Goal: Task Accomplishment & Management: Use online tool/utility

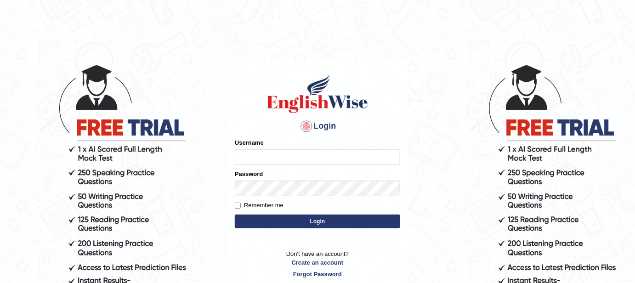
type input "FAridewala_123"
click at [300, 223] on button "Login" at bounding box center [317, 222] width 165 height 14
type input "FAridewala_123"
click at [300, 223] on button "Login" at bounding box center [317, 222] width 165 height 14
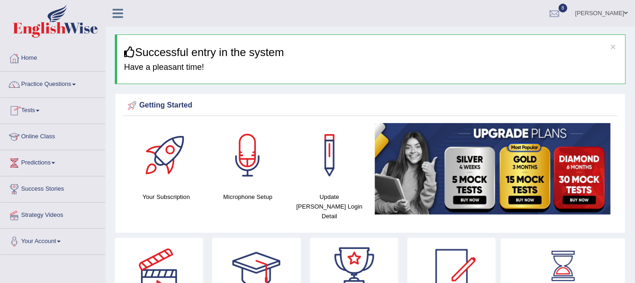
click at [27, 88] on link "Practice Questions" at bounding box center [52, 83] width 105 height 23
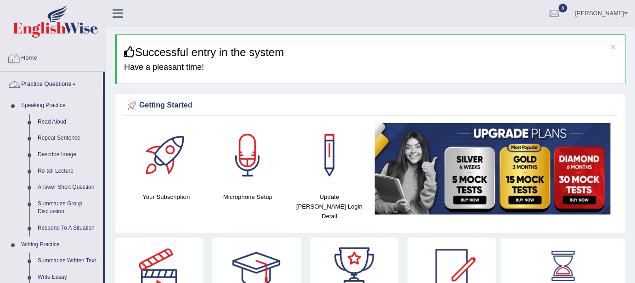
click at [91, 56] on link "Home" at bounding box center [52, 56] width 105 height 23
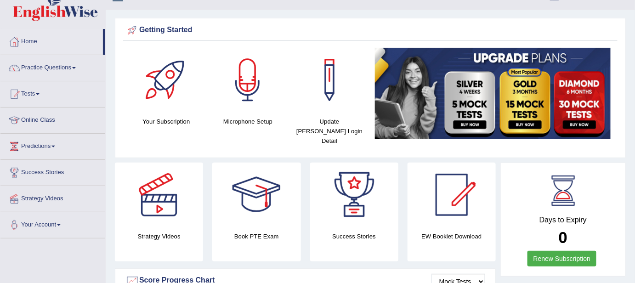
click at [31, 90] on link "Tests" at bounding box center [52, 92] width 105 height 23
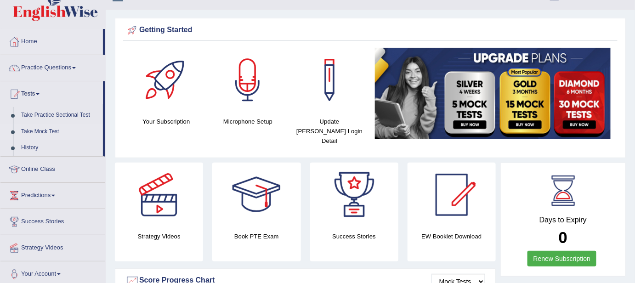
click at [29, 128] on link "Take Mock Test" at bounding box center [60, 132] width 86 height 17
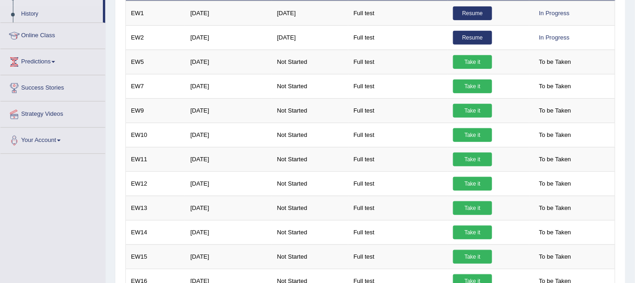
scroll to position [133, 0]
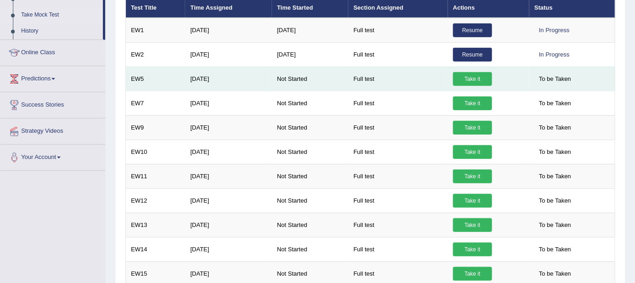
click at [143, 72] on td "EW5" at bounding box center [156, 79] width 60 height 24
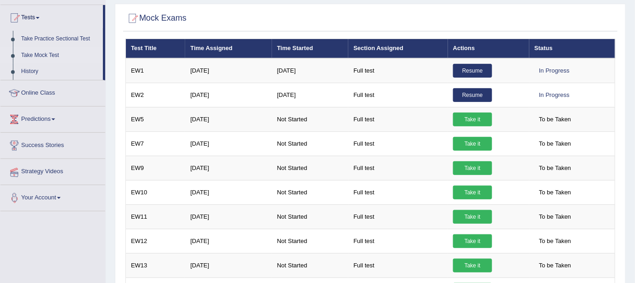
scroll to position [60, 0]
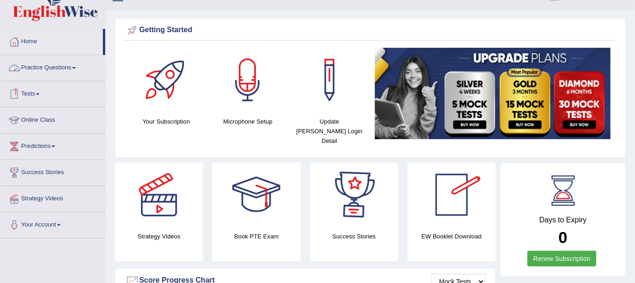
click at [44, 70] on link "Practice Questions" at bounding box center [52, 66] width 105 height 23
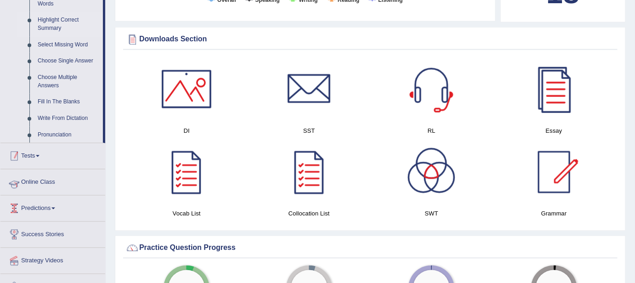
scroll to position [451, 0]
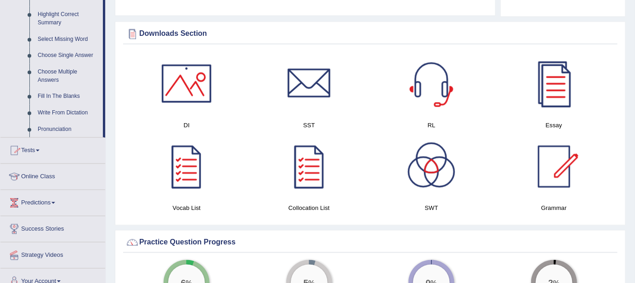
click at [39, 157] on link "Tests" at bounding box center [52, 149] width 105 height 23
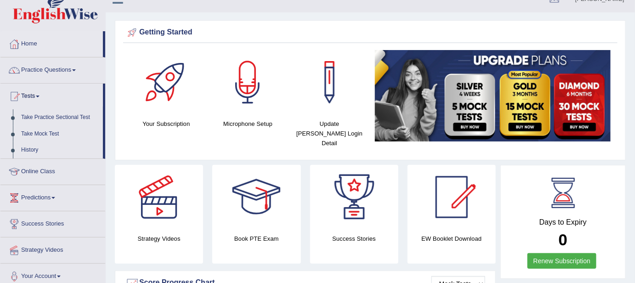
scroll to position [0, 0]
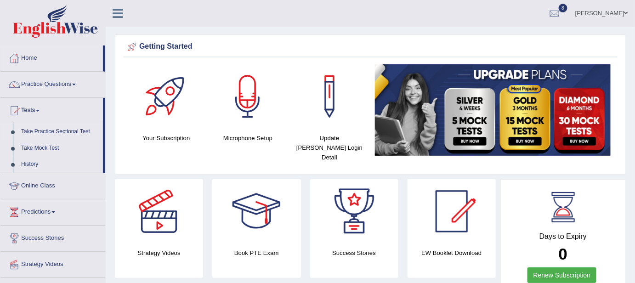
click at [48, 128] on link "Take Practice Sectional Test" at bounding box center [60, 132] width 86 height 17
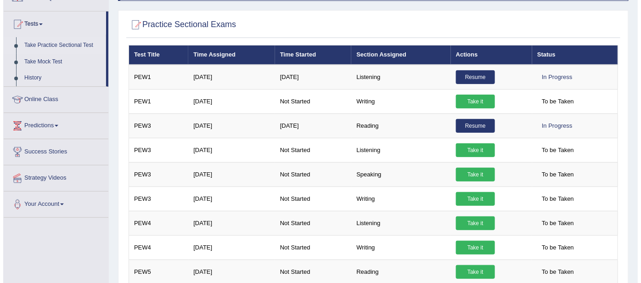
scroll to position [100, 0]
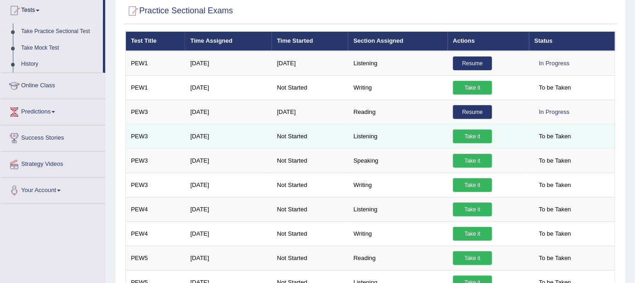
click at [484, 134] on link "Take it" at bounding box center [472, 137] width 39 height 14
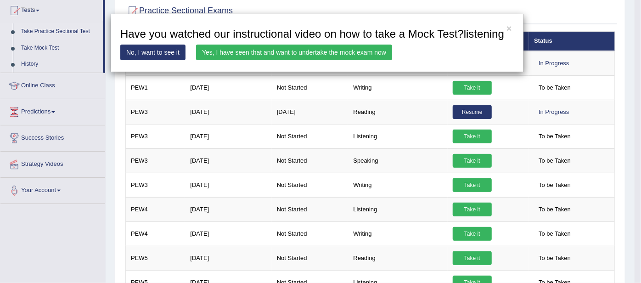
click at [298, 53] on link "Yes, I have seen that and want to undertake the mock exam now" at bounding box center [294, 53] width 196 height 16
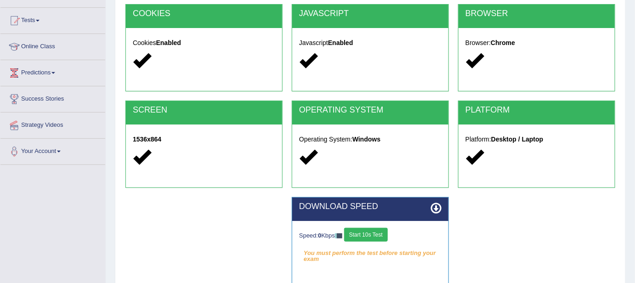
scroll to position [184, 0]
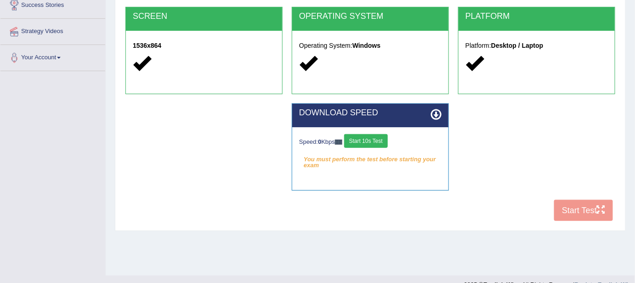
click at [383, 142] on button "Start 10s Test" at bounding box center [366, 141] width 44 height 14
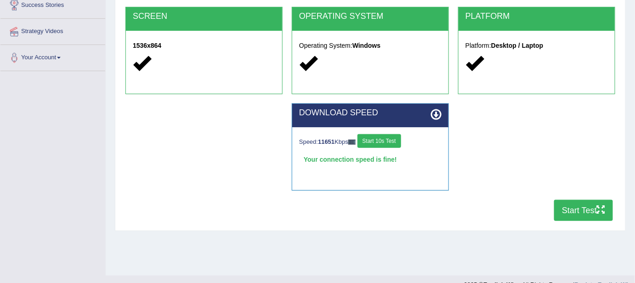
click at [568, 213] on button "Start Test" at bounding box center [583, 210] width 59 height 21
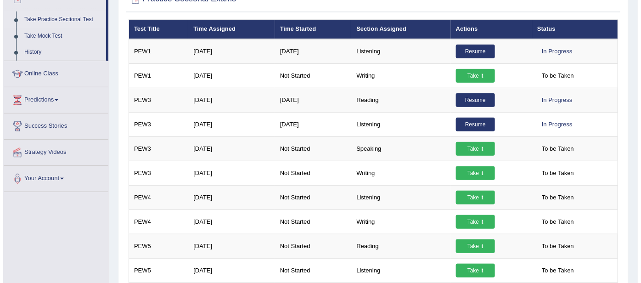
scroll to position [100, 0]
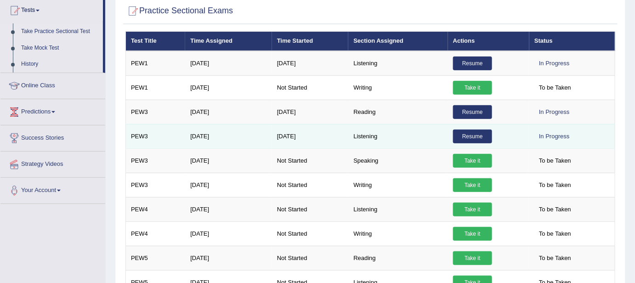
click at [471, 137] on link "Resume" at bounding box center [472, 137] width 39 height 14
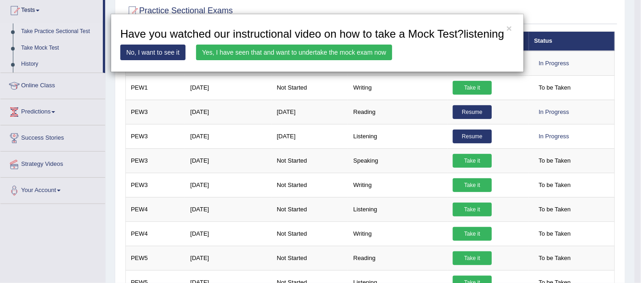
click at [259, 53] on link "Yes, I have seen that and want to undertake the mock exam now" at bounding box center [294, 53] width 196 height 16
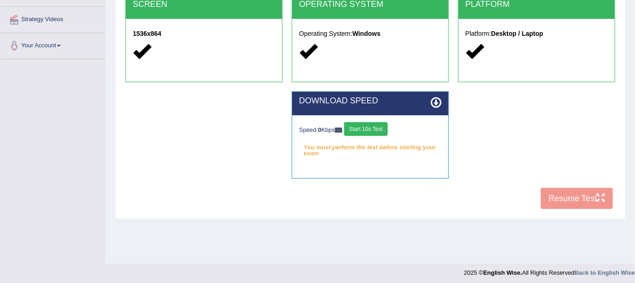
scroll to position [199, 0]
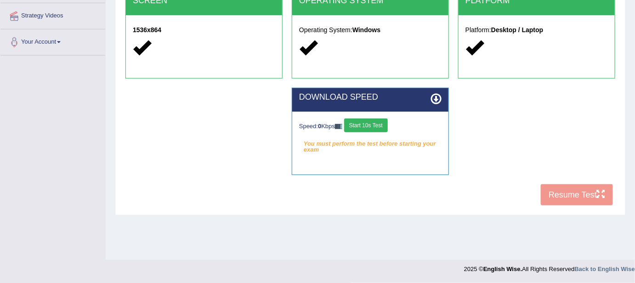
click at [566, 196] on div "COOKIES Cookies Enabled JAVASCRIPT Javascript Enabled BROWSER Browser: Chrome S…" at bounding box center [370, 53] width 494 height 316
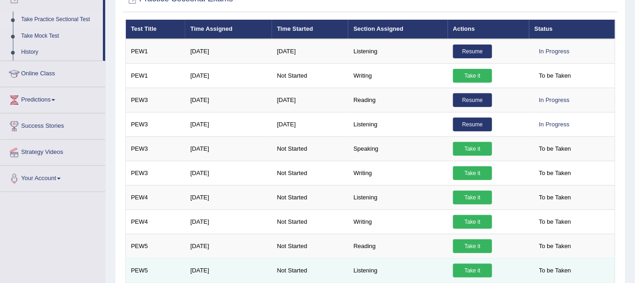
click at [471, 268] on link "Take it" at bounding box center [472, 271] width 39 height 14
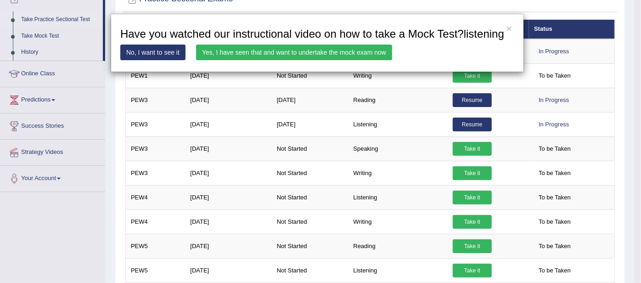
click at [262, 55] on link "Yes, I have seen that and want to undertake the mock exam now" at bounding box center [294, 53] width 196 height 16
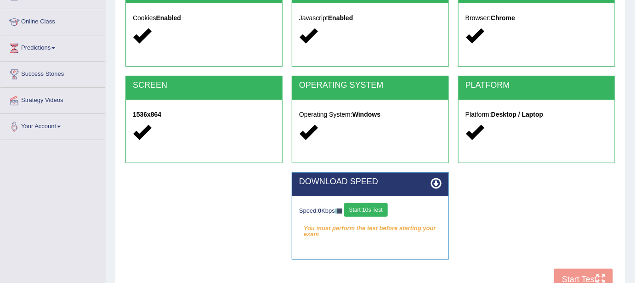
scroll to position [199, 0]
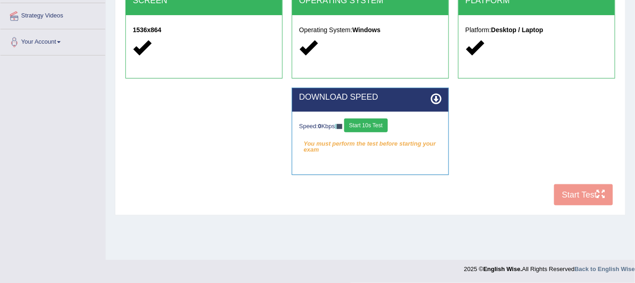
click at [567, 197] on div "COOKIES Cookies Enabled JAVASCRIPT Javascript Enabled BROWSER Browser: Chrome S…" at bounding box center [370, 53] width 494 height 316
click at [598, 195] on div "COOKIES Cookies Enabled JAVASCRIPT Javascript Enabled BROWSER Browser: Chrome S…" at bounding box center [370, 53] width 494 height 316
click at [381, 121] on button "Start 10s Test" at bounding box center [366, 126] width 44 height 14
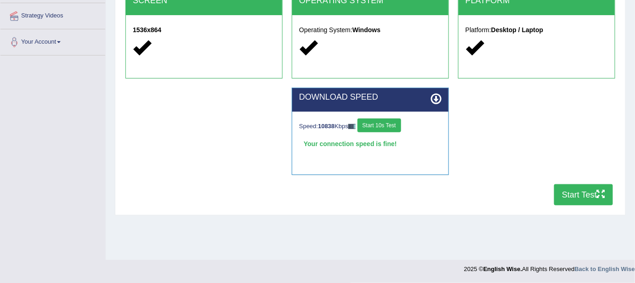
click at [576, 192] on button "Start Test" at bounding box center [583, 194] width 59 height 21
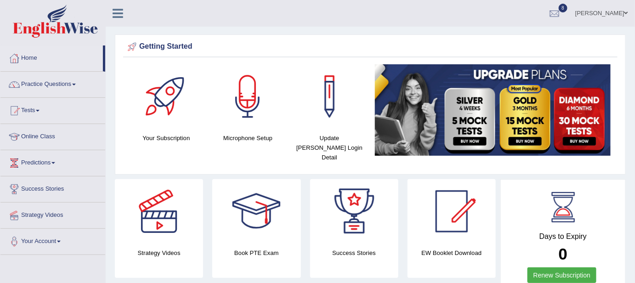
drag, startPoint x: 0, startPoint y: 0, endPoint x: 28, endPoint y: 104, distance: 108.0
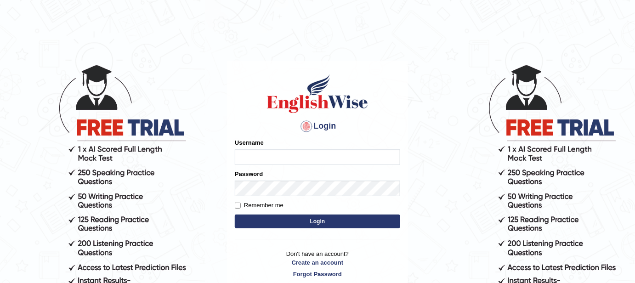
type input "FAridewala_123"
click at [285, 222] on button "Login" at bounding box center [317, 222] width 165 height 14
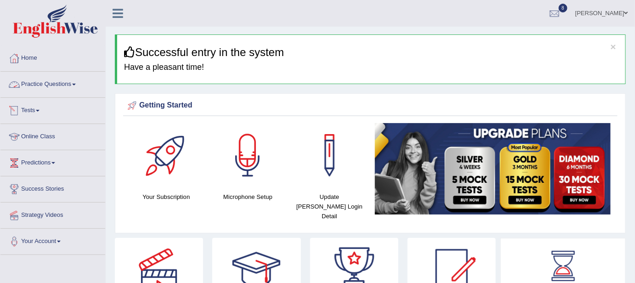
click at [64, 82] on link "Practice Questions" at bounding box center [52, 83] width 105 height 23
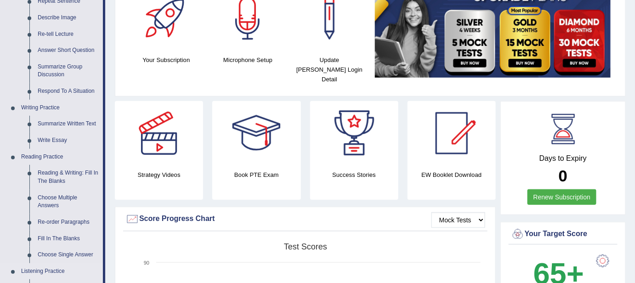
scroll to position [67, 0]
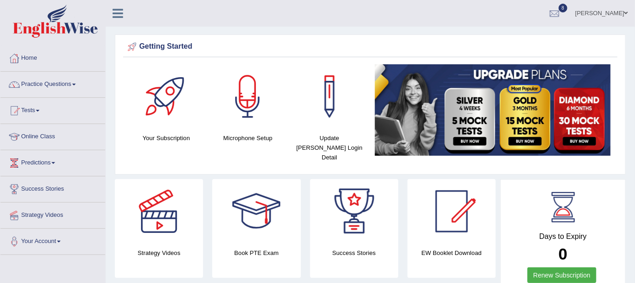
click at [258, 213] on div at bounding box center [256, 211] width 64 height 64
click at [44, 85] on link "Practice Questions" at bounding box center [52, 83] width 105 height 23
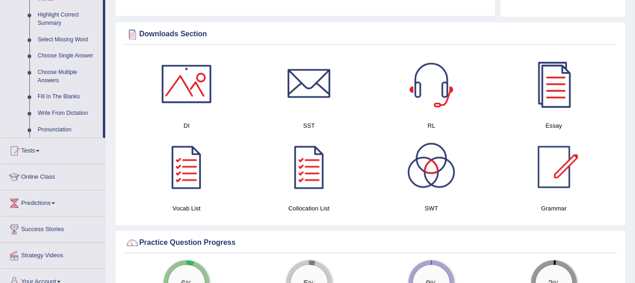
scroll to position [451, 0]
click at [28, 154] on link "Tests" at bounding box center [52, 149] width 105 height 23
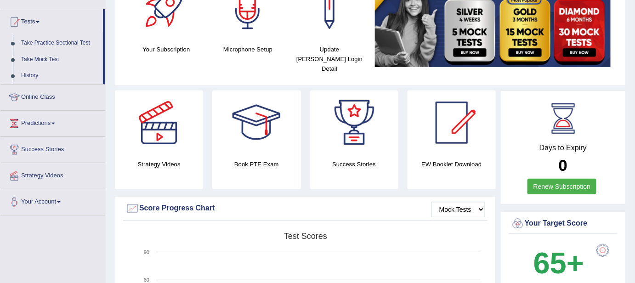
scroll to position [63, 0]
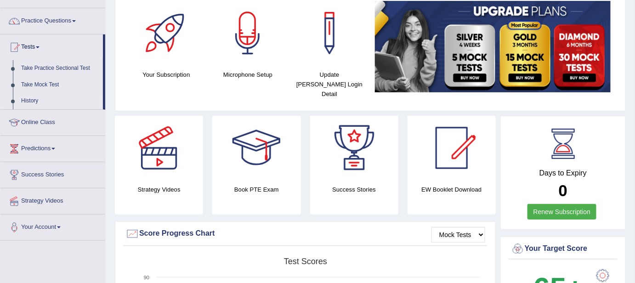
click at [36, 100] on link "History" at bounding box center [60, 101] width 86 height 17
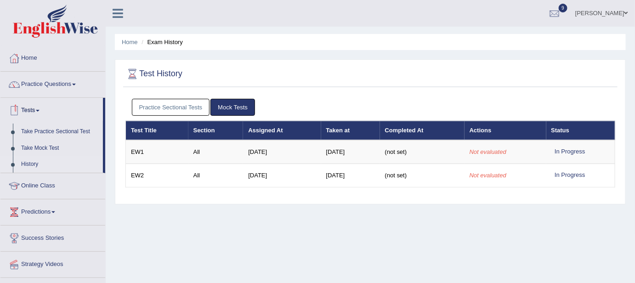
click at [167, 109] on link "Practice Sectional Tests" at bounding box center [171, 107] width 78 height 17
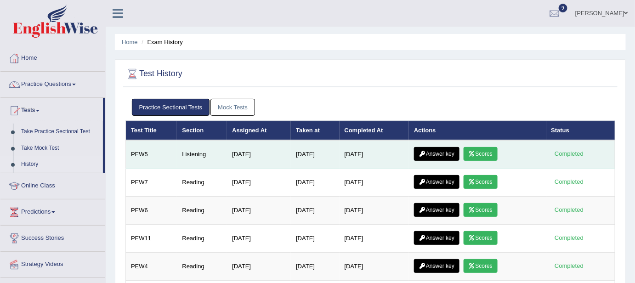
click at [480, 151] on link "Scores" at bounding box center [480, 154] width 34 height 14
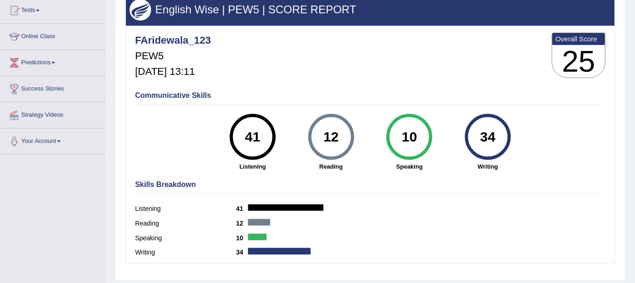
scroll to position [83, 0]
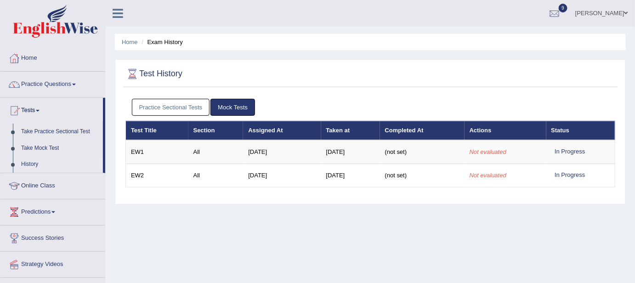
click at [179, 107] on link "Practice Sectional Tests" at bounding box center [171, 107] width 78 height 17
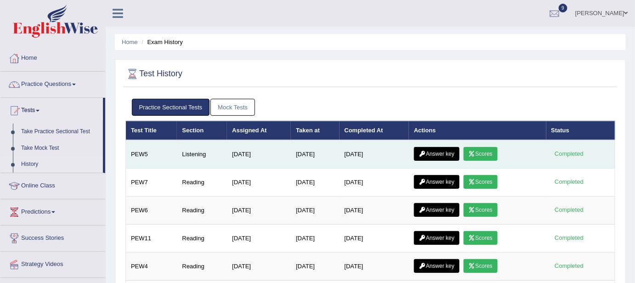
click at [439, 151] on link "Answer key" at bounding box center [436, 154] width 45 height 14
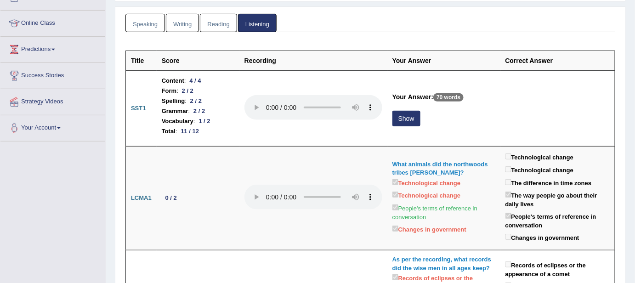
scroll to position [117, 0]
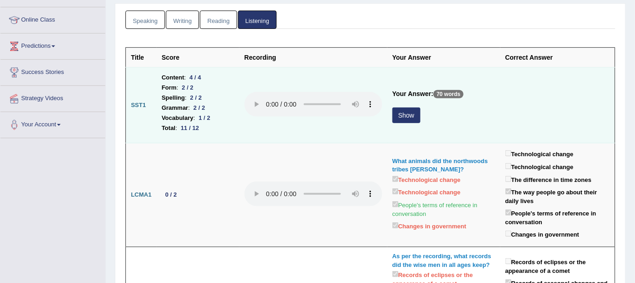
click at [407, 112] on button "Show" at bounding box center [406, 115] width 28 height 16
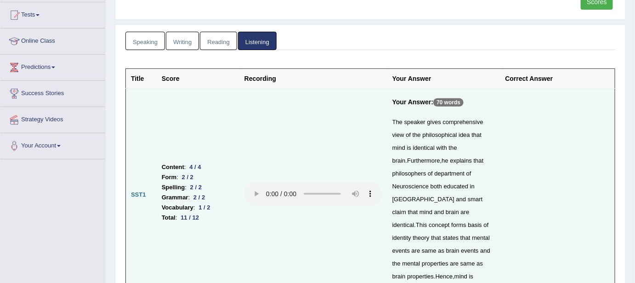
scroll to position [77, 0]
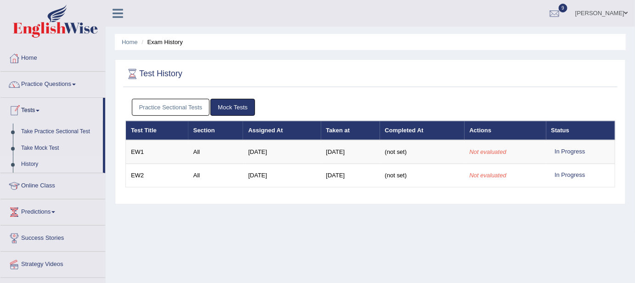
click at [26, 160] on link "History" at bounding box center [60, 164] width 86 height 17
click at [157, 104] on link "Practice Sectional Tests" at bounding box center [171, 107] width 78 height 17
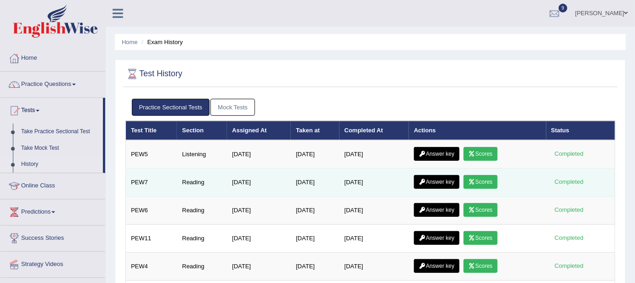
click at [487, 179] on link "Scores" at bounding box center [480, 182] width 34 height 14
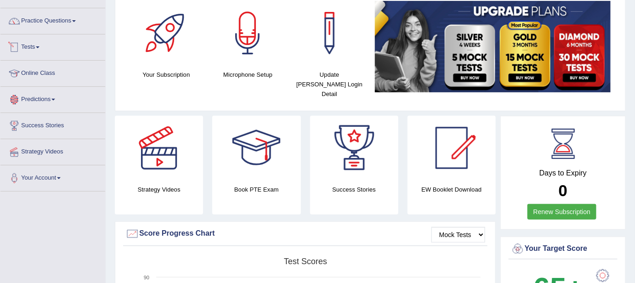
click at [36, 51] on link "Tests" at bounding box center [52, 45] width 105 height 23
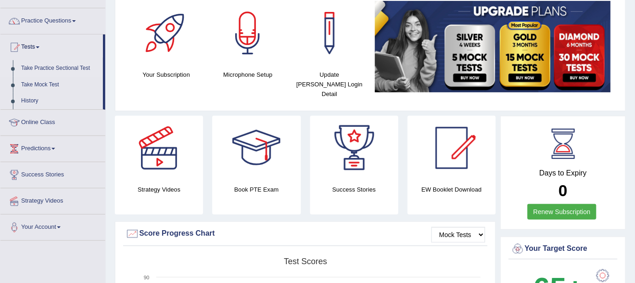
click at [37, 69] on link "Take Practice Sectional Test" at bounding box center [60, 68] width 86 height 17
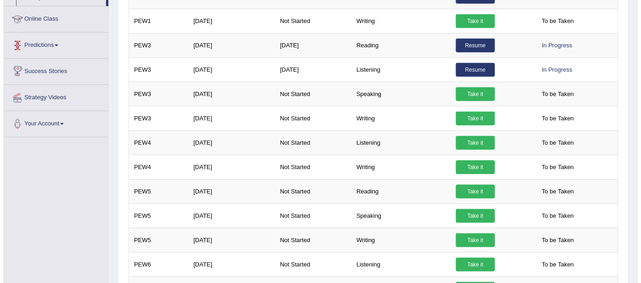
scroll to position [150, 0]
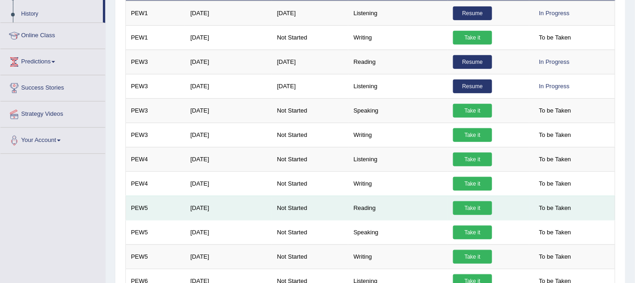
click at [469, 209] on link "Take it" at bounding box center [472, 208] width 39 height 14
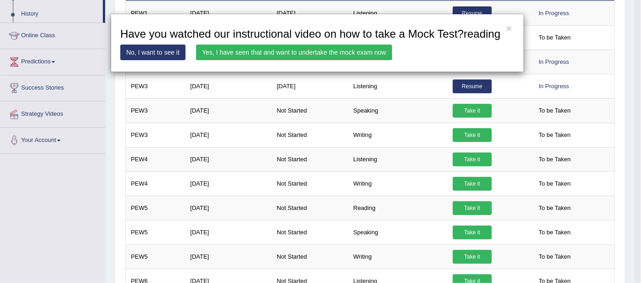
click at [221, 53] on link "Yes, I have seen that and want to undertake the mock exam now" at bounding box center [294, 53] width 196 height 16
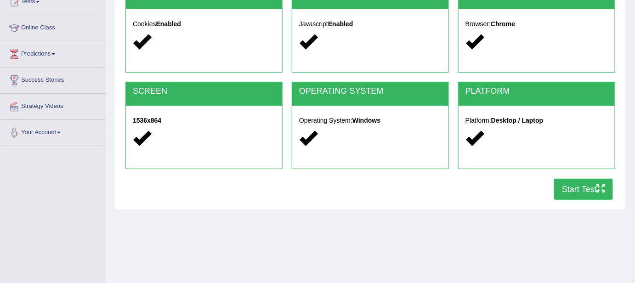
scroll to position [150, 0]
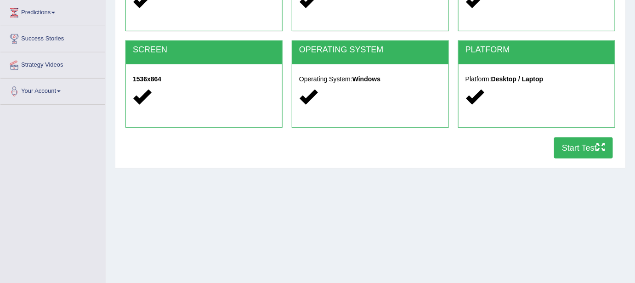
click at [589, 154] on button "Start Test" at bounding box center [583, 147] width 59 height 21
